Goal: Information Seeking & Learning: Learn about a topic

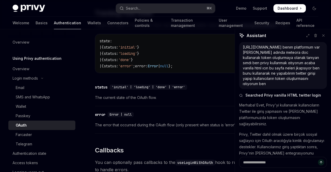
scroll to position [241, 0]
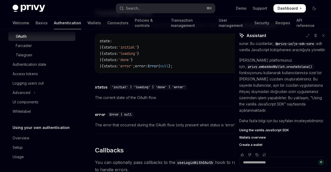
click at [54, 24] on link "Authentication" at bounding box center [67, 23] width 27 height 13
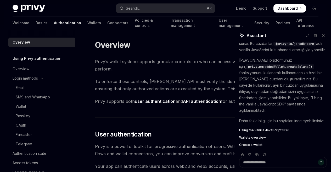
click at [61, 23] on div "Welcome Basics Authentication Wallets Connectors Policies & controls Transactio…" at bounding box center [166, 23] width 306 height 13
click at [87, 22] on link "Wallets" at bounding box center [94, 23] width 14 height 13
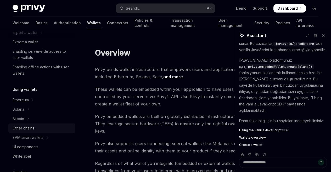
scroll to position [104, 0]
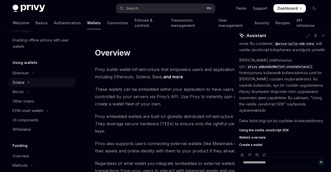
click at [29, 82] on icon "Toggle Solana section" at bounding box center [28, 82] width 2 height 6
type textarea "*"
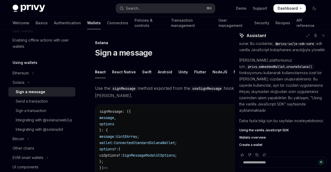
click at [34, 93] on div "Sign a message" at bounding box center [31, 92] width 30 height 6
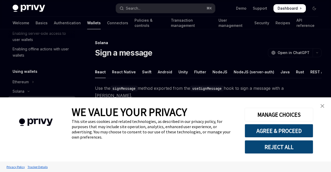
scroll to position [46, 0]
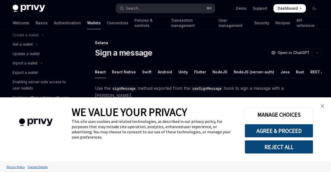
click at [326, 107] on link "close banner" at bounding box center [322, 106] width 10 height 10
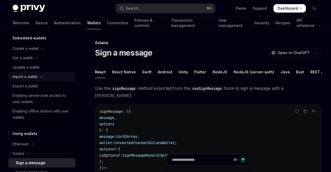
scroll to position [26, 0]
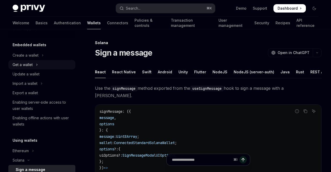
click at [36, 67] on button "Get a wallet" at bounding box center [41, 64] width 67 height 9
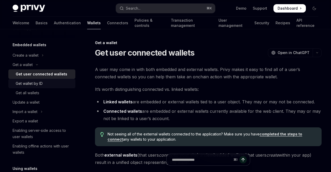
click at [40, 82] on div "Get wallet by ID" at bounding box center [29, 84] width 27 height 6
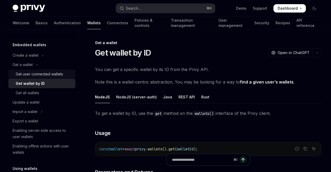
click at [43, 75] on div "Get user connected wallets" at bounding box center [39, 74] width 47 height 6
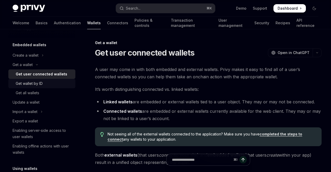
click at [44, 84] on div "Get wallet by ID" at bounding box center [44, 84] width 56 height 6
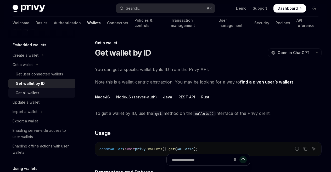
click at [43, 95] on div "Get all wallets" at bounding box center [44, 93] width 56 height 6
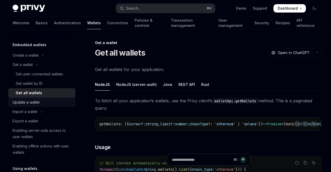
click at [43, 100] on div "Update a wallet" at bounding box center [43, 102] width 60 height 6
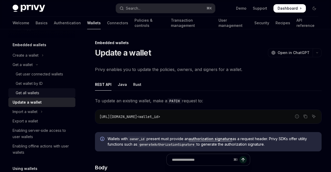
click at [46, 89] on link "Get all wallets" at bounding box center [41, 92] width 67 height 9
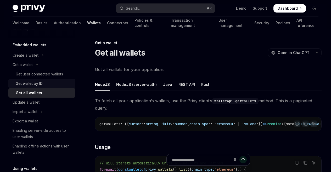
click at [45, 84] on div "Get wallet by ID" at bounding box center [44, 84] width 56 height 6
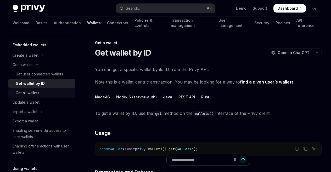
click at [42, 93] on div "Get all wallets" at bounding box center [44, 93] width 56 height 6
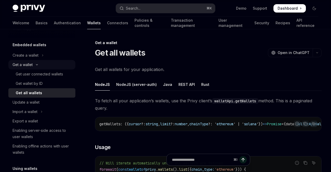
click at [34, 65] on icon "Toggle Get a wallet section" at bounding box center [37, 65] width 6 height 2
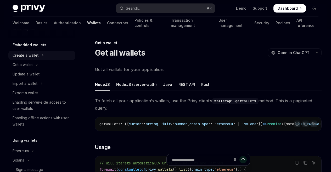
click at [39, 57] on button "Create a wallet" at bounding box center [41, 55] width 67 height 9
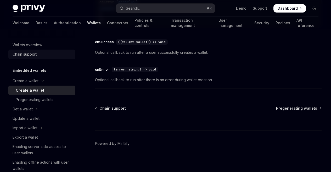
scroll to position [432, 0]
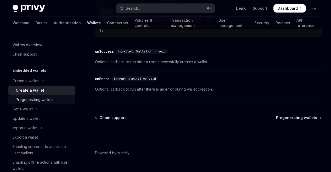
click at [36, 97] on div "Pregenerating wallets" at bounding box center [35, 100] width 38 height 6
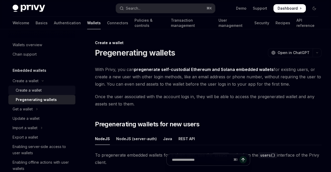
click at [35, 89] on div "Create a wallet" at bounding box center [29, 90] width 26 height 6
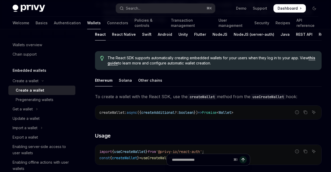
scroll to position [112, 0]
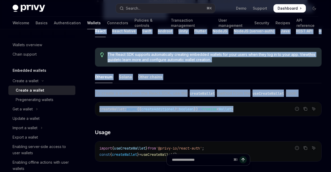
drag, startPoint x: 95, startPoint y: 38, endPoint x: 212, endPoint y: 112, distance: 138.1
click at [202, 74] on ul "Ethereum Solana Other chains" at bounding box center [208, 77] width 226 height 13
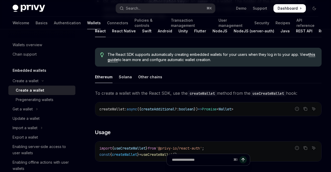
click at [111, 79] on div "Ethereum" at bounding box center [104, 77] width 18 height 12
click at [115, 78] on ul "Ethereum Solana Other chains" at bounding box center [208, 77] width 226 height 13
click at [122, 78] on div "Solana" at bounding box center [125, 77] width 13 height 12
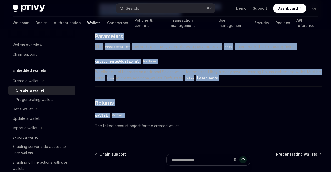
scroll to position [257, 0]
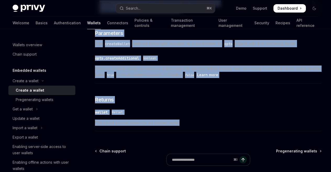
drag, startPoint x: 94, startPoint y: 40, endPoint x: 233, endPoint y: 126, distance: 163.0
click at [233, 126] on div "Create a wallet Create a wallet OpenAI Open in ChatGPT OpenAI Open in ChatGPT P…" at bounding box center [159, 1] width 327 height 436
copy div "Create a wallet Create a wallet OpenAI Open in ChatGPT OpenAI Open in ChatGPT P…"
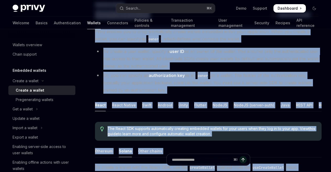
scroll to position [0, 0]
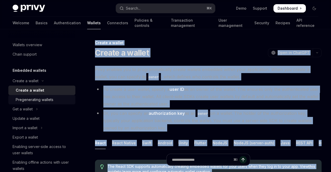
click at [33, 99] on div "Pregenerating wallets" at bounding box center [35, 100] width 38 height 6
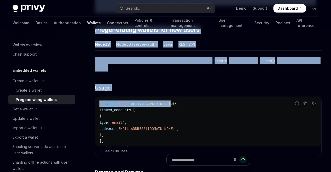
scroll to position [101, 0]
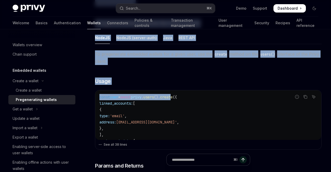
drag, startPoint x: 92, startPoint y: 53, endPoint x: 182, endPoint y: 103, distance: 103.1
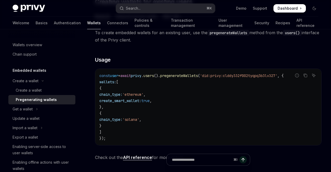
scroll to position [370, 0]
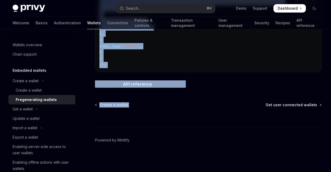
drag, startPoint x: 92, startPoint y: 48, endPoint x: 214, endPoint y: 105, distance: 134.5
copy div "Loremipsumdol sitamet ConsEC Adip el SeddOEI TempOR Inci ut LaboREE Dolo Magna,…"
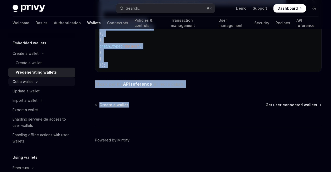
click at [35, 80] on button "Get a wallet" at bounding box center [41, 81] width 67 height 9
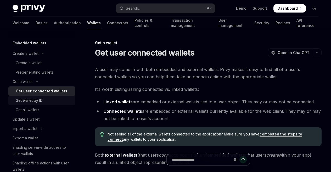
scroll to position [31, 0]
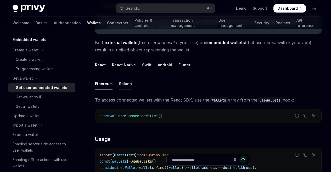
click at [125, 86] on div "Solana" at bounding box center [125, 84] width 13 height 12
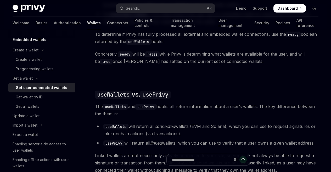
scroll to position [464, 0]
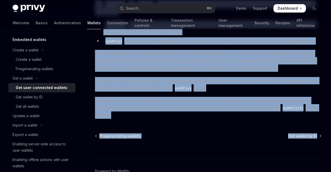
drag, startPoint x: 94, startPoint y: 39, endPoint x: 332, endPoint y: 142, distance: 258.5
copy div "Lor i dolors Ame cons adipiscin elitsed DoeiUS Temp in UtlaBOR EtdoLO Magn al E…"
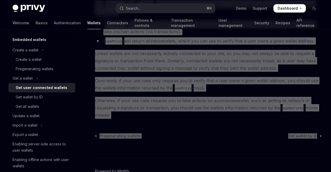
click at [201, 156] on div "⌘ I" at bounding box center [208, 148] width 226 height 19
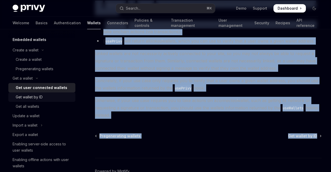
click at [31, 96] on div "Get wallet by ID" at bounding box center [29, 97] width 27 height 6
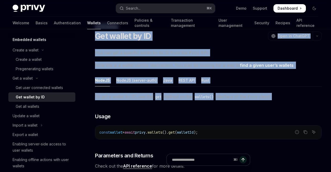
drag, startPoint x: 95, startPoint y: 39, endPoint x: 199, endPoint y: 109, distance: 125.3
click at [199, 109] on div "On this page Usage Parameters and Returns Get a wallet Get wallet by ID OpenAI …" at bounding box center [165, 134] width 314 height 242
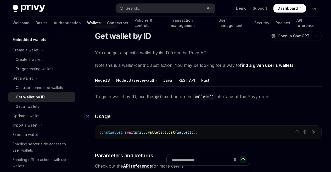
click at [232, 115] on h3 "​ Usage" at bounding box center [208, 116] width 226 height 7
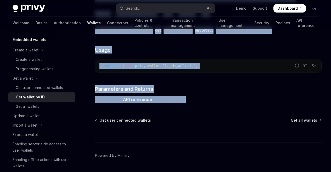
scroll to position [99, 0]
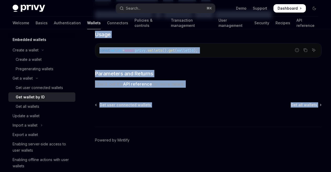
drag, startPoint x: 94, startPoint y: 40, endPoint x: 310, endPoint y: 134, distance: 236.1
click at [310, 134] on div "Get a wallet Get wallet by ID OpenAI Open in ChatGPT OpenAI Open in ChatGPT You…" at bounding box center [159, 56] width 327 height 231
copy div "Get a wallet Get wallet by ID OpenAI Open in ChatGPT OpenAI Open in ChatGPT You…"
click at [33, 107] on div "Get all wallets" at bounding box center [28, 107] width 24 height 6
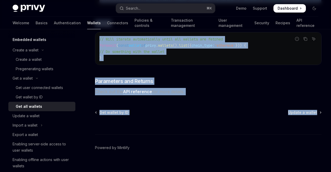
scroll to position [132, 0]
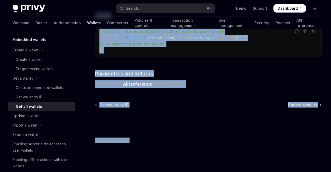
drag, startPoint x: 91, startPoint y: 43, endPoint x: 242, endPoint y: 152, distance: 186.7
click at [242, 152] on div "Get a wallet Get all wallets OpenAI Open in ChatGPT OpenAI Open in ChatGPT Get …" at bounding box center [159, 40] width 327 height 264
copy div "Get a wallet Get all wallets OpenAI Open in ChatGPT OpenAI Open in ChatGPT Get …"
click at [36, 120] on link "Update a wallet" at bounding box center [41, 115] width 67 height 9
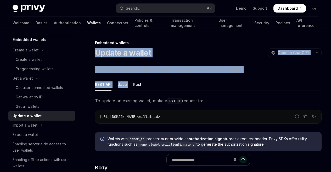
scroll to position [3, 0]
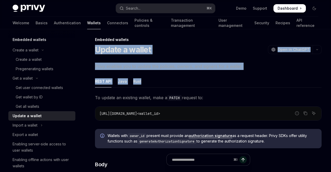
drag, startPoint x: 92, startPoint y: 45, endPoint x: 154, endPoint y: 80, distance: 70.9
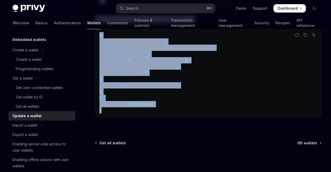
scroll to position [679, 0]
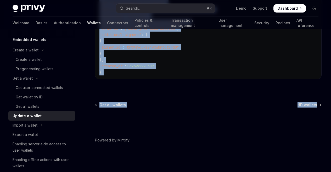
drag, startPoint x: 95, startPoint y: 35, endPoint x: 325, endPoint y: 114, distance: 242.5
copy div "Loremips dolorsi Ametco a elitse DoeiUS Temp in UtlaBOR EtdoLO Magn al EnimADM …"
click at [26, 127] on div "Import a wallet" at bounding box center [25, 125] width 25 height 6
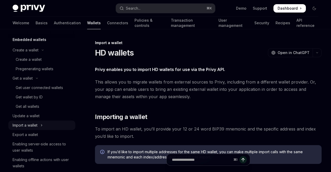
click at [27, 127] on div "Import a wallet" at bounding box center [25, 125] width 25 height 6
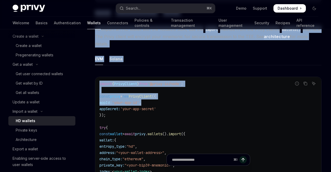
scroll to position [168, 0]
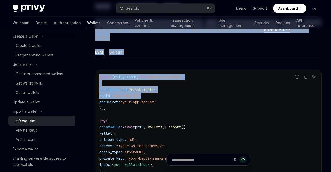
drag, startPoint x: 91, startPoint y: 37, endPoint x: 205, endPoint y: 104, distance: 131.9
click at [205, 104] on div "On this page Importing a wallet Using imported wallets Import a wallet HD walle…" at bounding box center [165, 159] width 314 height 597
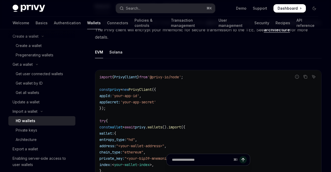
click at [126, 54] on ul "EVM Solana" at bounding box center [208, 52] width 226 height 13
click at [120, 53] on div "Solana" at bounding box center [115, 52] width 13 height 12
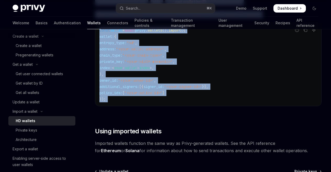
scroll to position [454, 0]
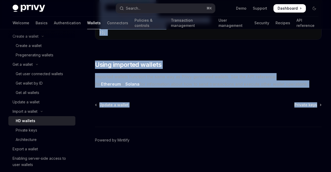
drag, startPoint x: 95, startPoint y: 39, endPoint x: 325, endPoint y: 117, distance: 242.6
copy div "Loremi d sitame CO adipisc ElitSE Doei te InciDID UtlaBO Etdo ma AliqUAE Admin …"
click at [28, 130] on div "Private keys" at bounding box center [26, 130] width 21 height 6
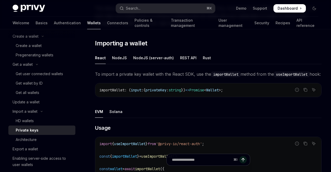
scroll to position [62, 0]
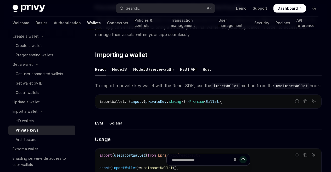
click at [115, 129] on div "Solana" at bounding box center [115, 123] width 13 height 12
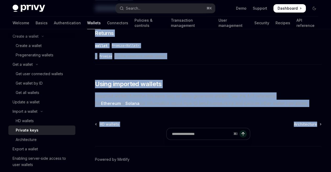
scroll to position [320, 0]
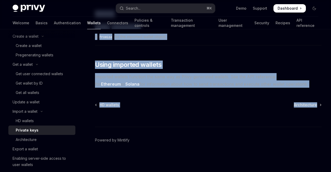
drag, startPoint x: 91, startPoint y: 41, endPoint x: 326, endPoint y: 123, distance: 249.1
copy div "Loremi d sitame Consect adip ElitSE Doei te InciDID UtlaBO Etdo ma AliqUAE Admi…"
click at [36, 141] on div "Architecture" at bounding box center [26, 140] width 21 height 6
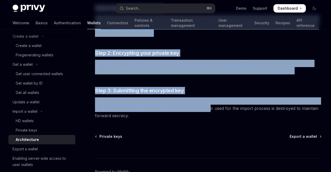
scroll to position [145, 0]
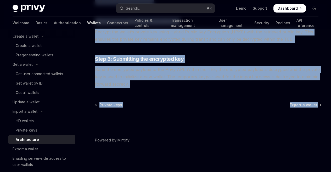
drag, startPoint x: 91, startPoint y: 33, endPoint x: 250, endPoint y: 128, distance: 185.3
click at [250, 128] on div "On this page Step 1. Initializing key import Step 2: Encrypting your private ke…" at bounding box center [165, 28] width 314 height 288
copy div "Loremi d sitame Consectetura ElitSE Doei te InciDID UtlaBO Etdo ma AliqUAE Admi…"
click at [37, 151] on div "Export a wallet" at bounding box center [25, 149] width 25 height 6
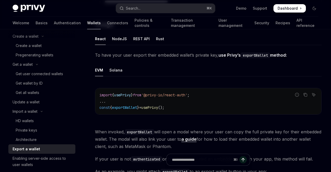
scroll to position [267, 0]
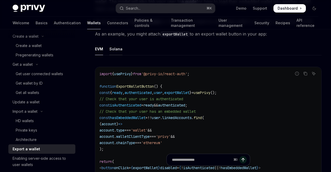
click at [115, 47] on div "Solana" at bounding box center [115, 49] width 13 height 12
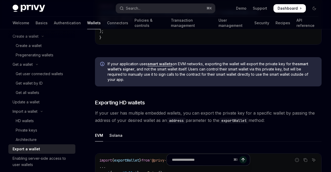
scroll to position [522, 0]
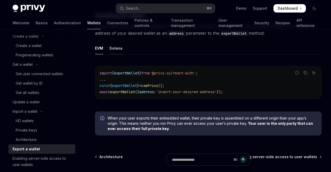
click at [117, 46] on div "Solana" at bounding box center [115, 48] width 13 height 12
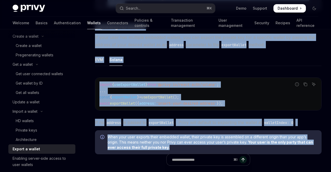
scroll to position [582, 0]
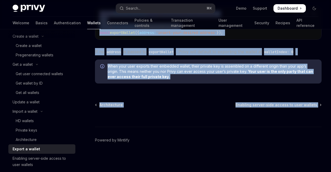
drag, startPoint x: 90, startPoint y: 39, endPoint x: 268, endPoint y: 130, distance: 199.4
copy div "**********"
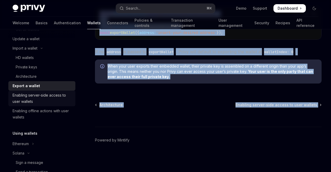
click at [38, 100] on div "Enabling server-side access to user wallets" at bounding box center [43, 98] width 60 height 13
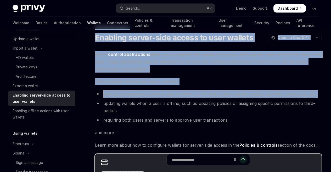
scroll to position [93, 0]
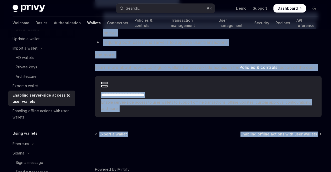
drag, startPoint x: 93, startPoint y: 39, endPoint x: 318, endPoint y: 157, distance: 253.7
click at [319, 157] on div "**********" at bounding box center [165, 68] width 314 height 265
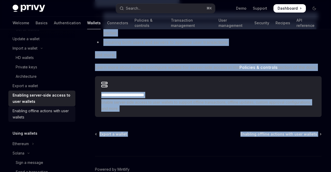
click at [32, 114] on div "Enabling offline actions with user wallets" at bounding box center [43, 114] width 60 height 13
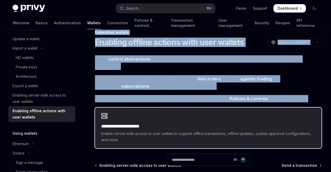
scroll to position [37, 0]
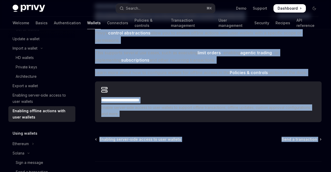
drag, startPoint x: 96, startPoint y: 42, endPoint x: 320, endPoint y: 162, distance: 254.6
click at [320, 162] on div "**********" at bounding box center [159, 105] width 327 height 204
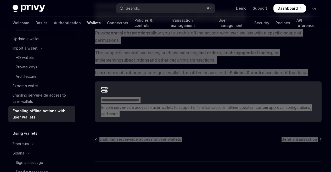
click at [140, 157] on div "⌘ I" at bounding box center [208, 151] width 226 height 19
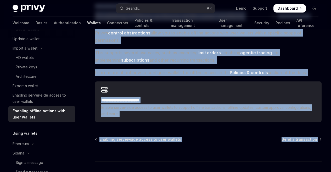
scroll to position [156, 0]
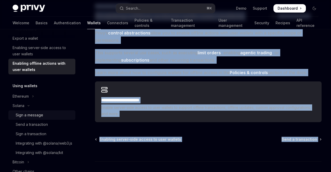
click at [28, 115] on div "Sign a message" at bounding box center [29, 115] width 27 height 6
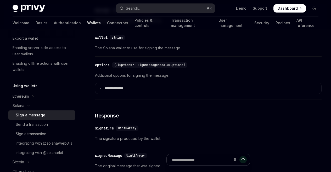
scroll to position [320, 0]
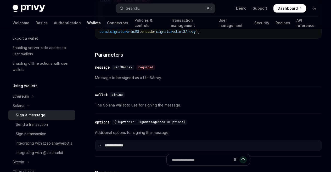
click at [128, 144] on summary "**** *********" at bounding box center [208, 145] width 226 height 11
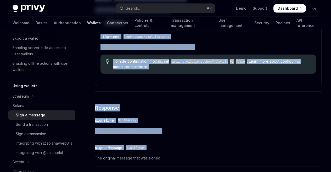
scroll to position [507, 0]
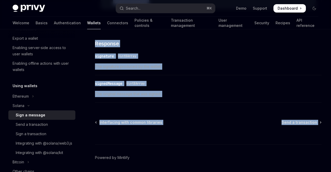
drag, startPoint x: 93, startPoint y: 43, endPoint x: 305, endPoint y: 144, distance: 235.7
click at [39, 124] on div "Send a transaction" at bounding box center [32, 125] width 32 height 6
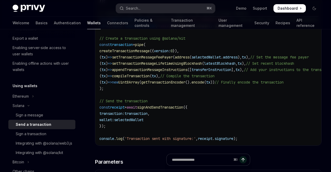
scroll to position [616, 0]
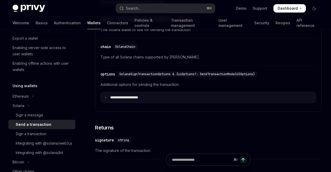
click at [141, 93] on summary "**********" at bounding box center [208, 97] width 215 height 11
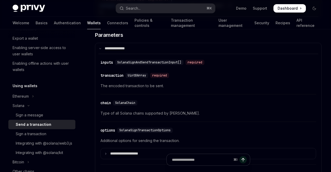
scroll to position [1533, 0]
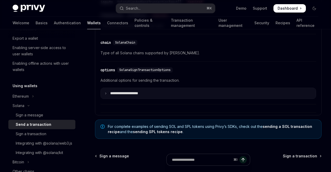
click at [122, 92] on p "**********" at bounding box center [128, 93] width 36 height 4
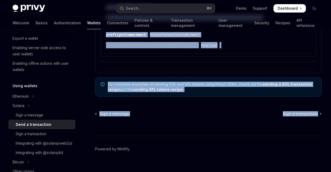
scroll to position [1752, 0]
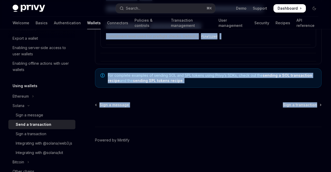
drag, startPoint x: 93, startPoint y: 42, endPoint x: 312, endPoint y: 120, distance: 232.2
click at [34, 134] on div "Sign a transaction" at bounding box center [31, 134] width 31 height 6
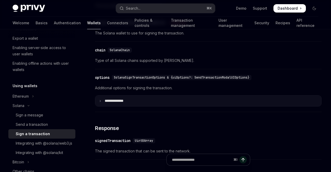
click at [107, 100] on p "**** *********" at bounding box center [118, 101] width 27 height 4
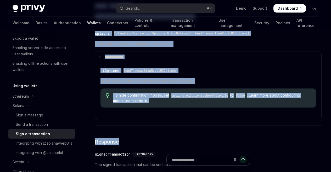
scroll to position [562, 0]
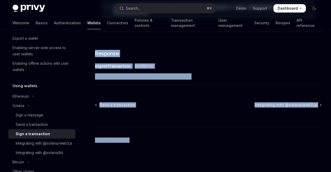
drag, startPoint x: 96, startPoint y: 39, endPoint x: 218, endPoint y: 147, distance: 163.6
click at [42, 144] on div "Integrating with @solana/web3.js" at bounding box center [44, 143] width 56 height 6
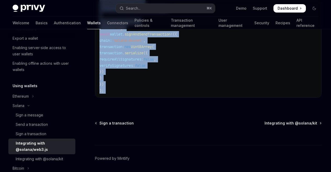
scroll to position [212, 0]
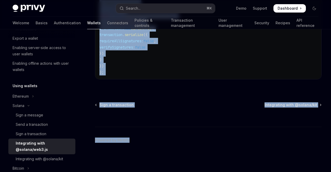
drag, startPoint x: 93, startPoint y: 36, endPoint x: 281, endPoint y: 148, distance: 219.0
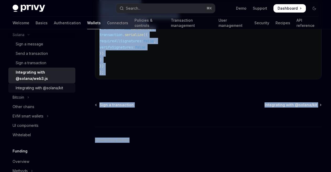
click at [35, 90] on div "Integrating with @solana/kit" at bounding box center [39, 88] width 47 height 6
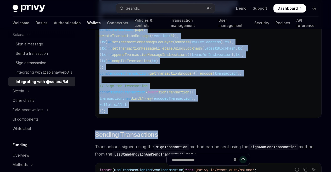
scroll to position [503, 0]
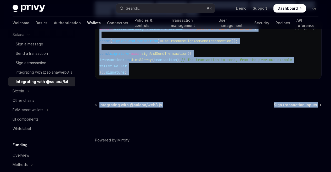
drag, startPoint x: 91, startPoint y: 37, endPoint x: 308, endPoint y: 129, distance: 235.8
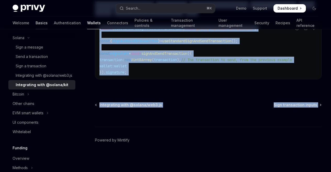
click at [36, 18] on link "Basics" at bounding box center [42, 23] width 12 height 13
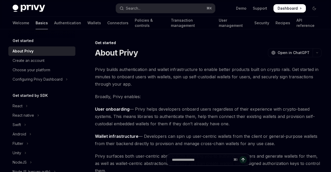
click at [36, 20] on link "Basics" at bounding box center [42, 23] width 12 height 13
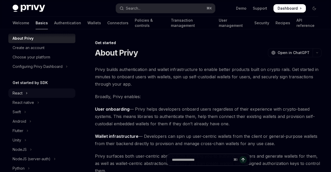
click at [26, 94] on icon "Toggle React section" at bounding box center [27, 93] width 2 height 6
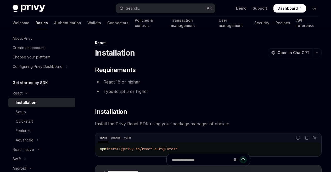
click at [26, 103] on div "Installation" at bounding box center [26, 103] width 21 height 6
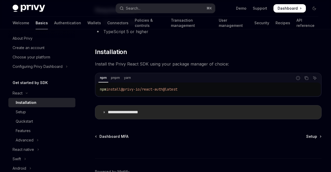
click at [129, 115] on summary "**********" at bounding box center [208, 113] width 226 height 14
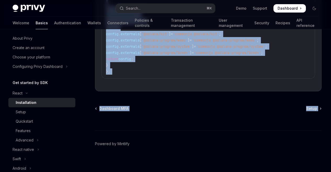
scroll to position [325, 0]
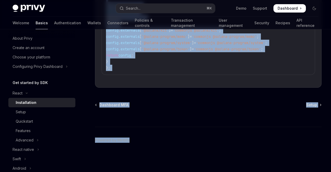
drag, startPoint x: 89, startPoint y: 37, endPoint x: 235, endPoint y: 144, distance: 180.7
click at [27, 115] on div "Setup" at bounding box center [44, 112] width 56 height 6
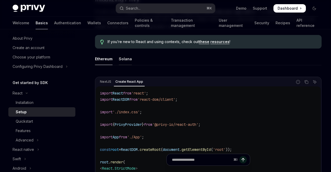
click at [122, 55] on div "Solana" at bounding box center [125, 59] width 13 height 12
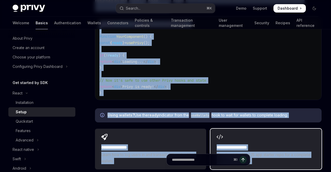
scroll to position [777, 0]
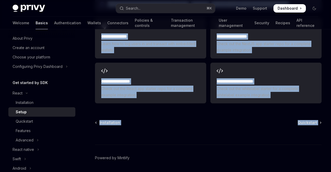
drag, startPoint x: 96, startPoint y: 38, endPoint x: 257, endPoint y: 143, distance: 191.8
click at [22, 123] on div "Quickstart" at bounding box center [24, 121] width 17 height 6
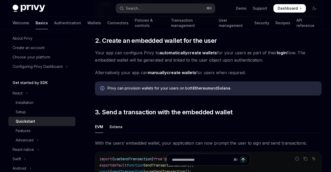
scroll to position [409, 0]
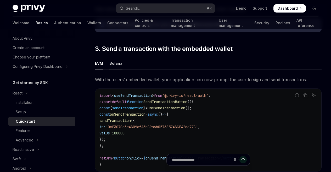
click at [117, 66] on div "Solana" at bounding box center [115, 63] width 13 height 12
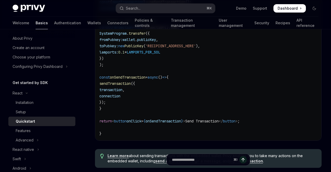
scroll to position [634, 0]
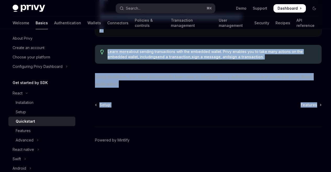
drag, startPoint x: 91, startPoint y: 36, endPoint x: 215, endPoint y: 116, distance: 147.8
click at [35, 133] on div "Features" at bounding box center [44, 131] width 56 height 6
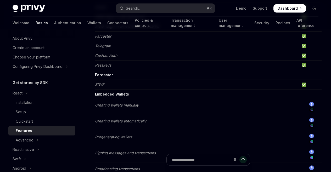
scroll to position [256, 0]
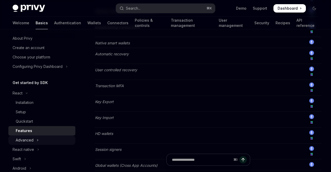
click at [30, 144] on button "Advanced" at bounding box center [41, 140] width 67 height 9
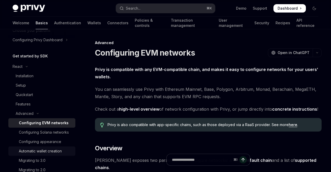
scroll to position [65, 0]
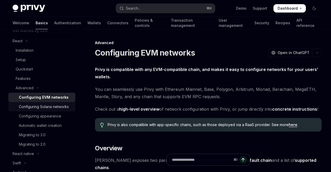
click at [45, 109] on div "Configuring Solana networks" at bounding box center [44, 107] width 50 height 6
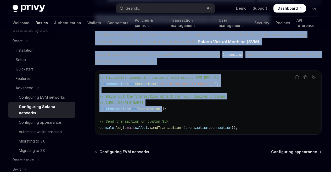
scroll to position [300, 0]
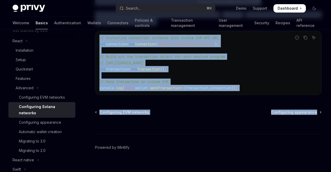
drag, startPoint x: 93, startPoint y: 43, endPoint x: 266, endPoint y: 117, distance: 188.5
click at [44, 134] on div "Automatic wallet creation" at bounding box center [40, 132] width 43 height 6
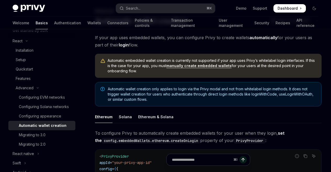
scroll to position [81, 0]
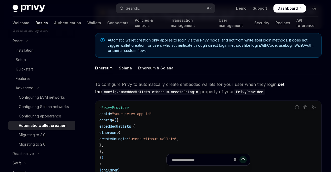
click at [123, 79] on div "Ethereum Solana Ethereum & Solana To configure Privy to automatically create em…" at bounding box center [208, 154] width 226 height 184
click at [124, 66] on div "Solana" at bounding box center [125, 68] width 13 height 12
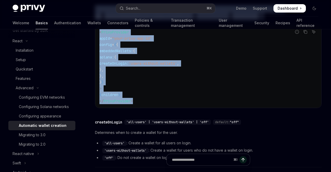
scroll to position [239, 0]
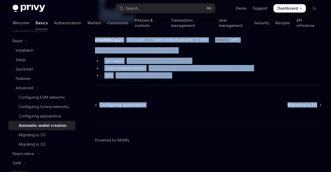
drag, startPoint x: 96, startPoint y: 37, endPoint x: 291, endPoint y: 120, distance: 212.0
click at [40, 138] on div "Migrating to 3.0" at bounding box center [32, 135] width 27 height 6
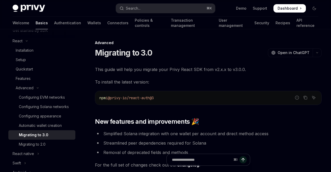
click at [40, 138] on div "Migrating to 3.0" at bounding box center [34, 135] width 30 height 6
type textarea "*"
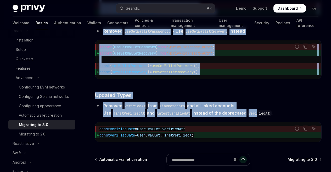
scroll to position [2356, 0]
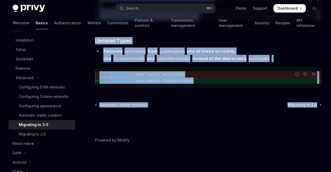
drag, startPoint x: 94, startPoint y: 40, endPoint x: 207, endPoint y: 118, distance: 136.9
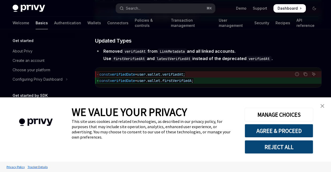
scroll to position [106, 0]
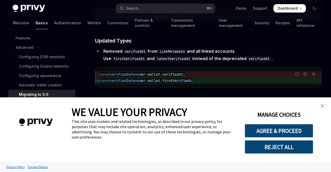
click at [323, 109] on link "close banner" at bounding box center [322, 106] width 10 height 10
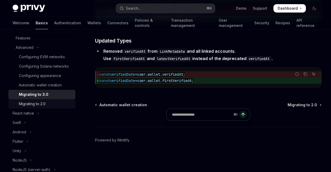
click at [42, 107] on div "Migrating to 2.0" at bounding box center [32, 104] width 27 height 6
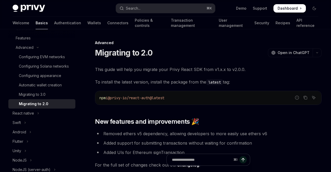
click at [39, 107] on div "Migrating to 2.0" at bounding box center [34, 104] width 30 height 6
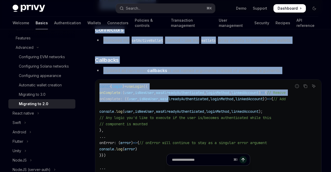
scroll to position [1552, 0]
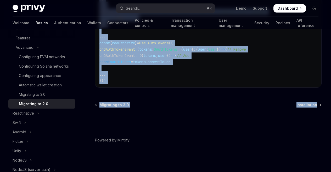
drag, startPoint x: 90, startPoint y: 41, endPoint x: 269, endPoint y: 120, distance: 195.6
copy div "Advanced Migrating to 2.0 OpenAI Open in ChatGPT OpenAI Open in ChatGPT This gu…"
click at [181, 113] on div "⌘ I" at bounding box center [208, 117] width 226 height 19
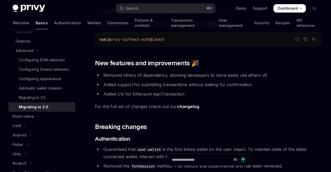
scroll to position [0, 0]
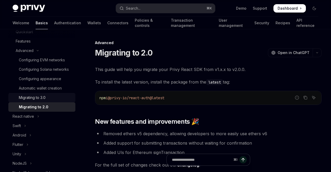
click at [37, 101] on div "Migrating to 3.0" at bounding box center [32, 98] width 27 height 6
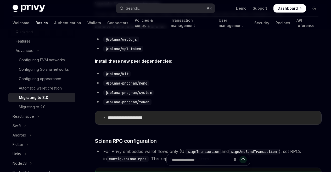
click at [132, 118] on p "**********" at bounding box center [132, 117] width 49 height 5
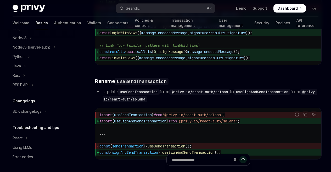
scroll to position [208, 0]
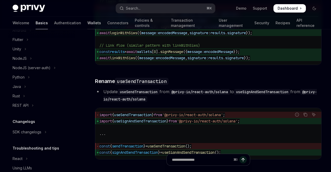
click at [87, 22] on link "Wallets" at bounding box center [94, 23] width 14 height 13
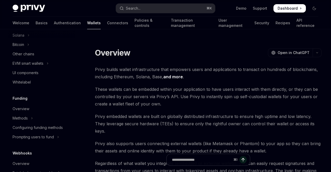
scroll to position [89, 0]
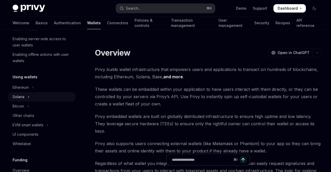
click at [27, 101] on button "Solana" at bounding box center [41, 96] width 67 height 9
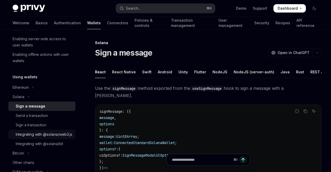
scroll to position [100, 0]
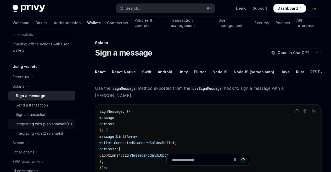
click at [33, 127] on div "Integrating with @solana/web3.js" at bounding box center [44, 124] width 56 height 6
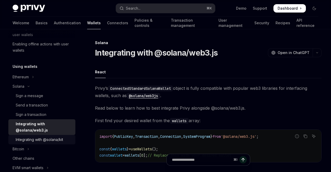
click at [38, 137] on div "Integrating with @solana/kit" at bounding box center [39, 140] width 47 height 6
type textarea "*"
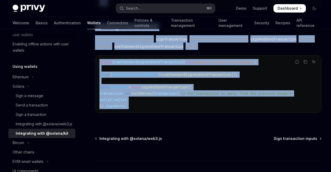
scroll to position [490, 0]
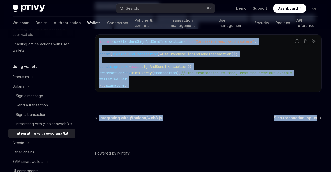
drag, startPoint x: 90, startPoint y: 53, endPoint x: 309, endPoint y: 132, distance: 232.4
copy div "React Privy’s ConnectedStandardSolanaWallet object is fully compatible with pop…"
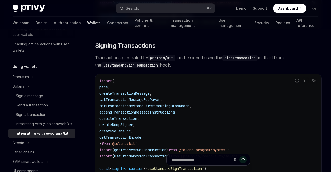
scroll to position [0, 0]
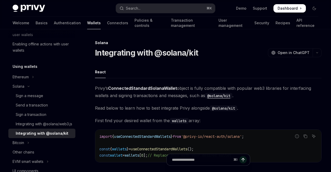
click at [212, 96] on code "@solana/kit" at bounding box center [218, 96] width 27 height 6
